Goal: Task Accomplishment & Management: Manage account settings

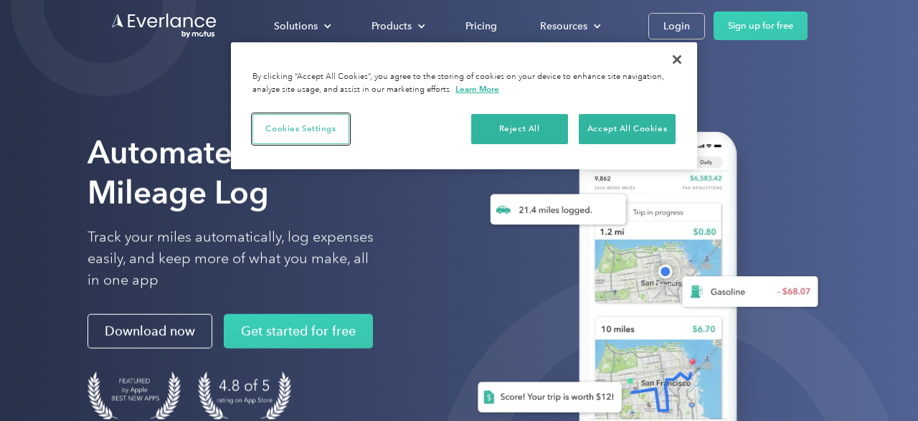
click at [326, 123] on button "Cookies Settings" at bounding box center [301, 129] width 97 height 30
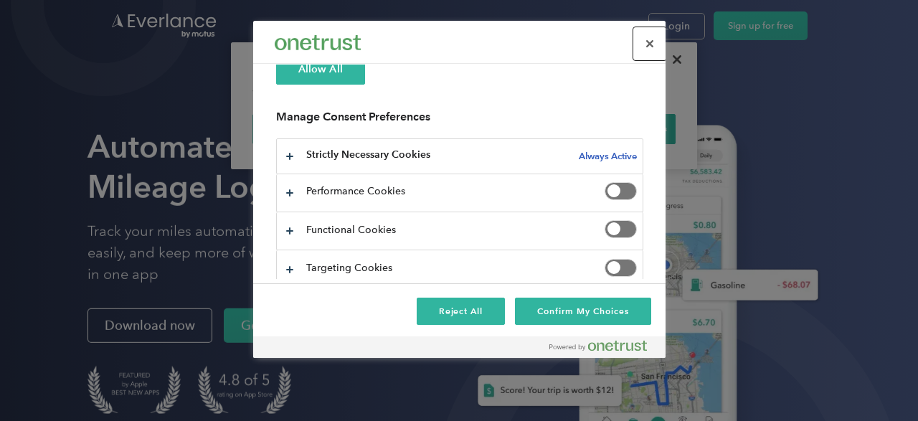
scroll to position [177, 0]
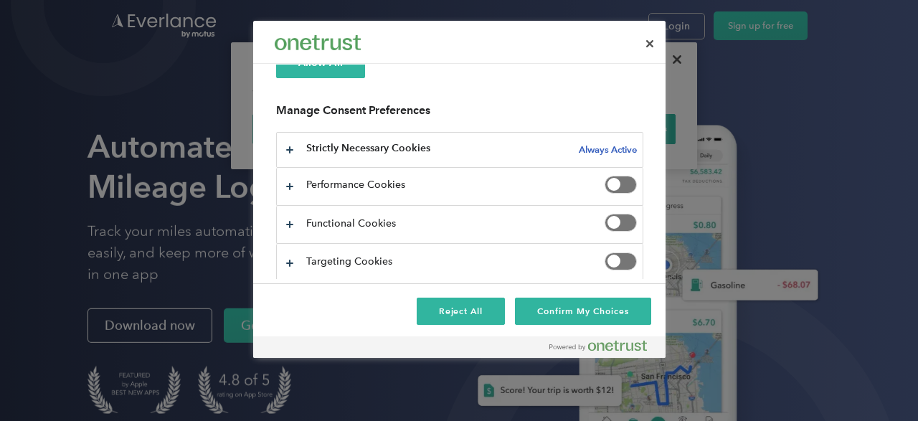
click at [611, 215] on span "Privacy Preference Center" at bounding box center [621, 223] width 32 height 18
click at [616, 179] on span "Privacy Preference Center" at bounding box center [621, 185] width 32 height 18
click at [570, 311] on button "Confirm My Choices" at bounding box center [583, 311] width 136 height 27
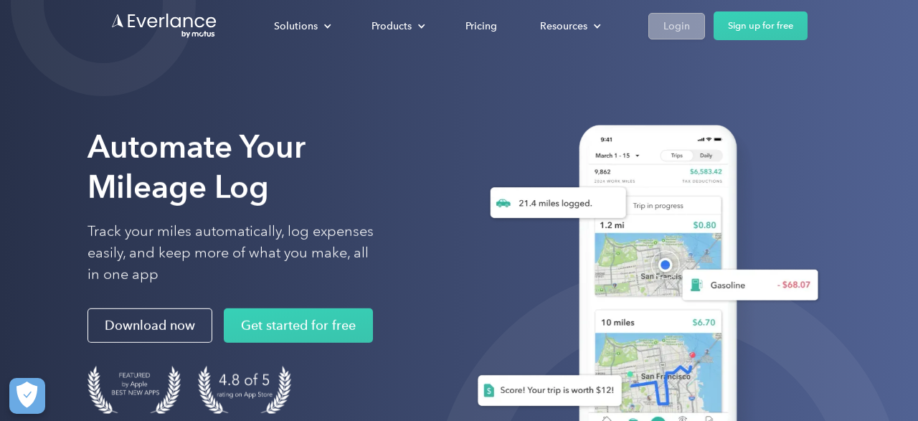
click at [681, 27] on div "Login" at bounding box center [677, 26] width 27 height 18
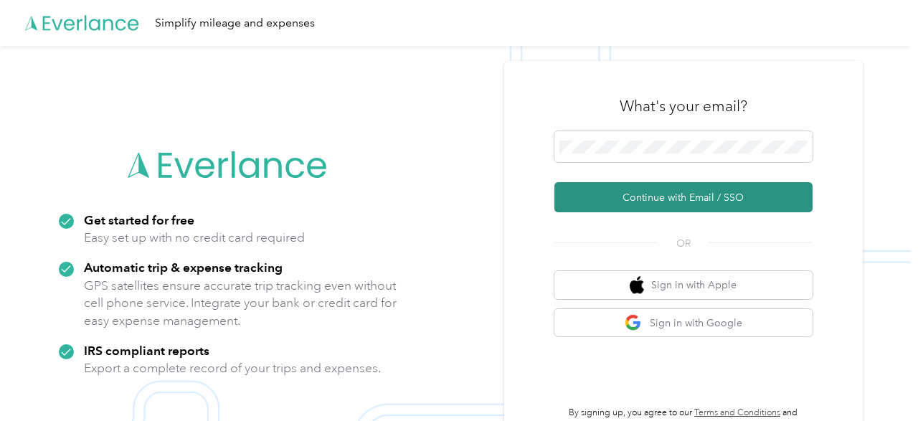
click at [645, 202] on button "Continue with Email / SSO" at bounding box center [684, 197] width 258 height 30
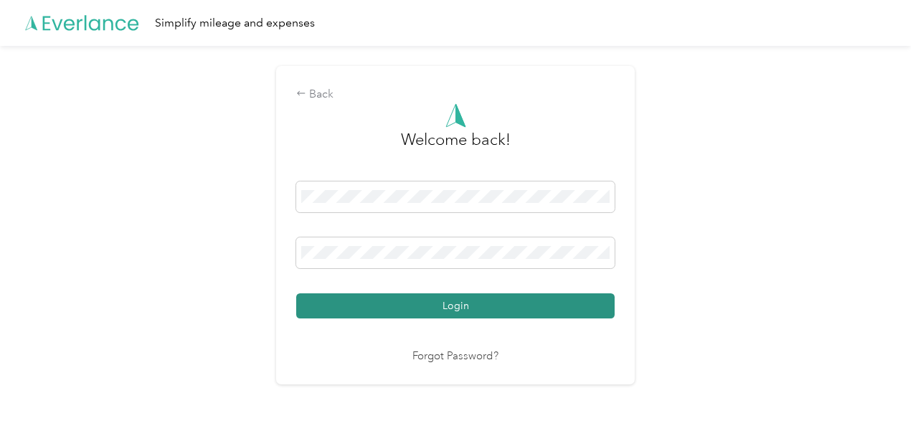
click at [405, 304] on button "Login" at bounding box center [455, 305] width 319 height 25
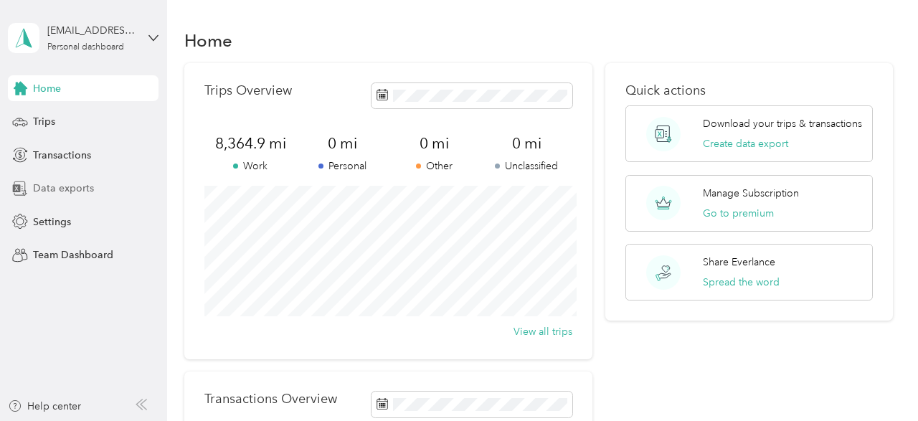
click at [69, 193] on span "Data exports" at bounding box center [63, 188] width 61 height 15
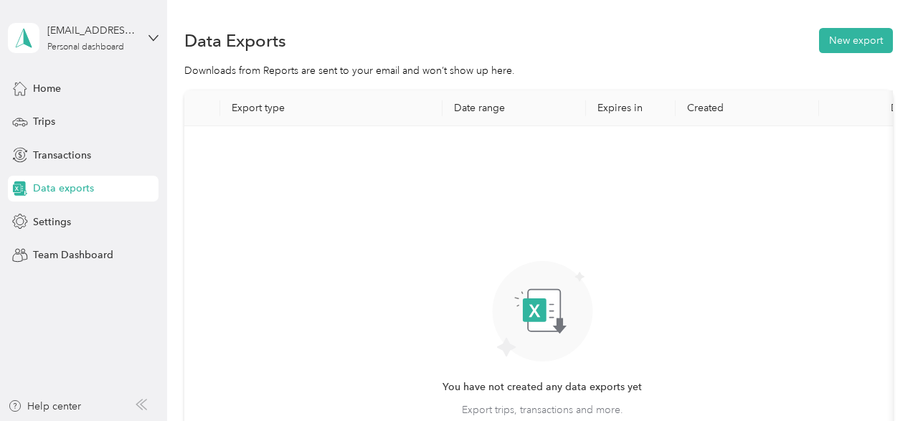
click at [269, 108] on th "Export type" at bounding box center [331, 108] width 222 height 36
click at [857, 36] on button "New export" at bounding box center [856, 40] width 74 height 25
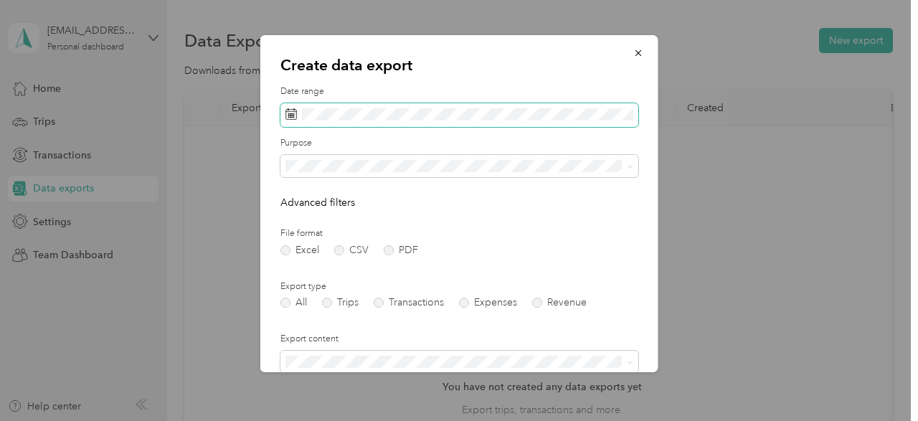
click at [289, 114] on icon at bounding box center [291, 113] width 11 height 11
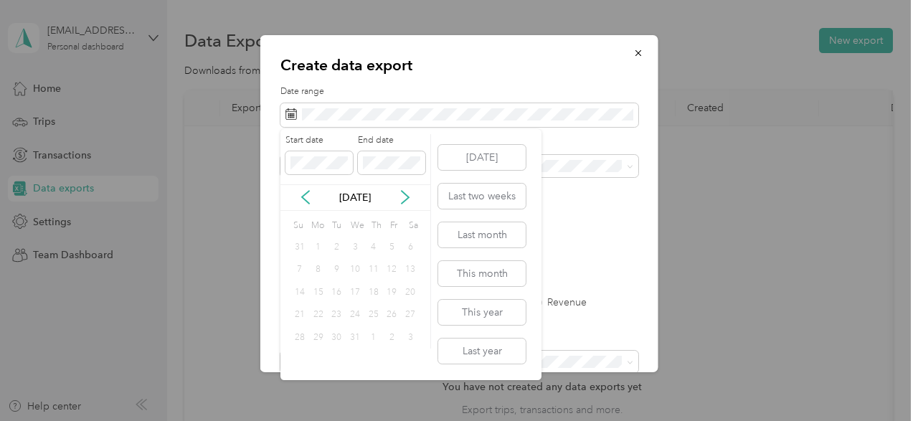
click at [318, 245] on div "1" at bounding box center [318, 247] width 19 height 18
click at [483, 357] on button "Last year" at bounding box center [482, 351] width 88 height 25
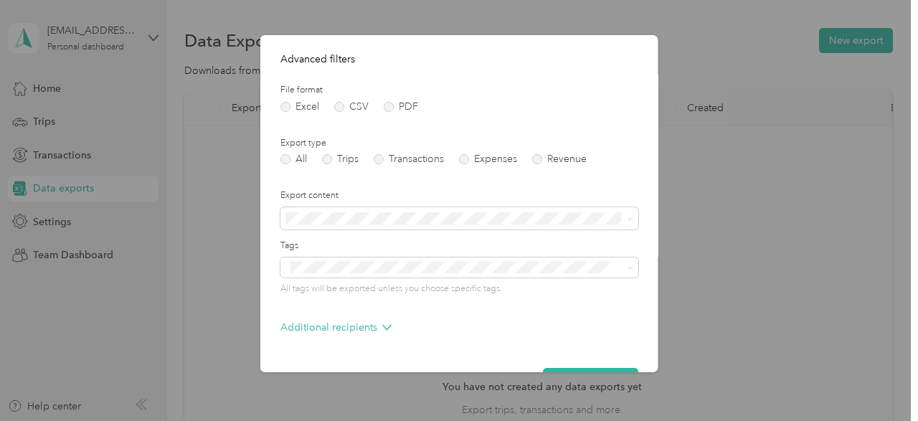
scroll to position [184, 0]
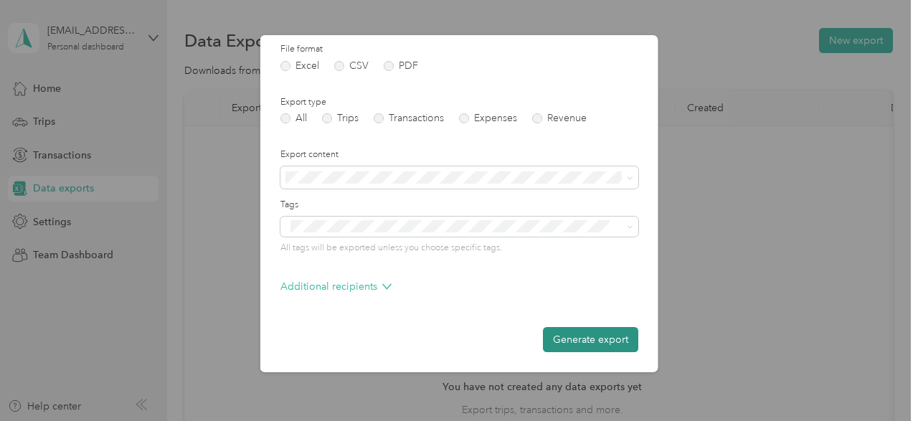
click at [585, 342] on button "Generate export" at bounding box center [590, 339] width 95 height 25
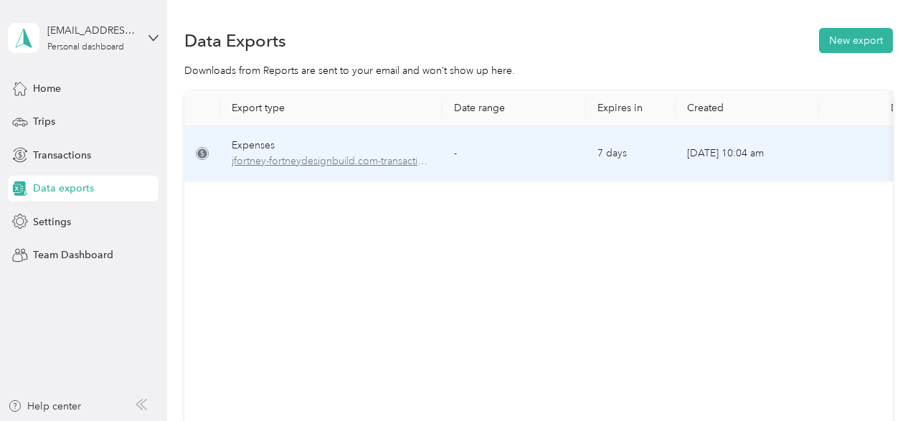
click at [318, 164] on span "jfortney-fortneydesignbuild.com-transactions-2024-01-01-2024-12-31.xlsx" at bounding box center [331, 162] width 199 height 16
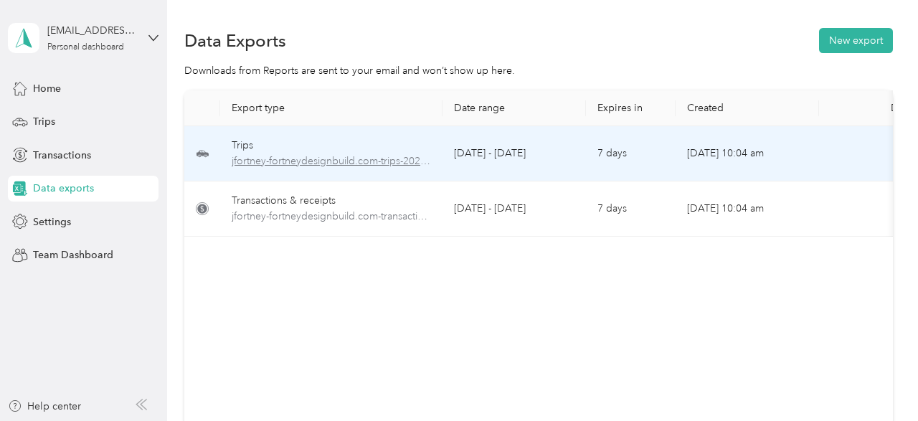
click at [370, 163] on span "jfortney-fortneydesignbuild.com-trips-2024-01-01-2024-12-31.xlsx" at bounding box center [331, 162] width 199 height 16
